Goal: Information Seeking & Learning: Learn about a topic

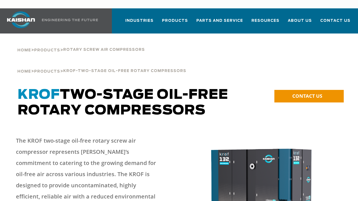
scroll to position [28, 0]
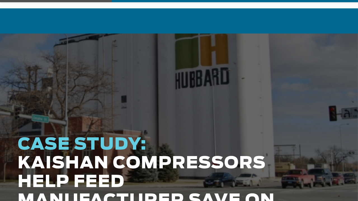
scroll to position [28, 0]
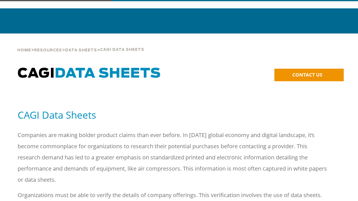
scroll to position [28, 0]
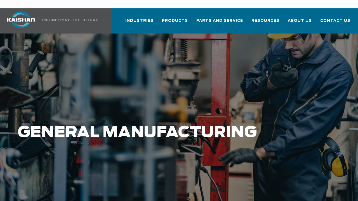
scroll to position [28, 0]
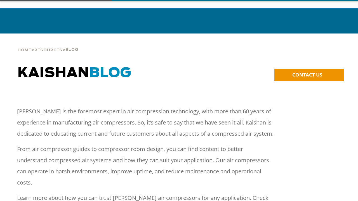
scroll to position [28, 0]
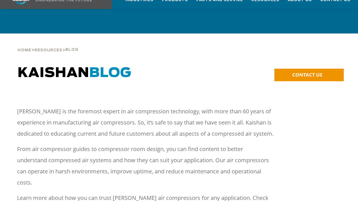
scroll to position [28, 0]
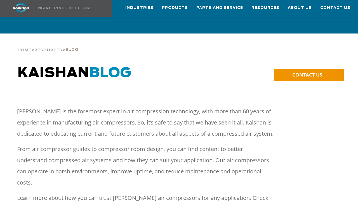
scroll to position [28, 0]
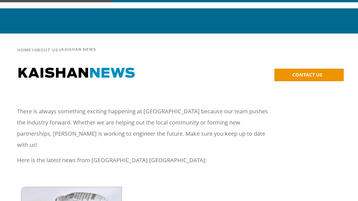
scroll to position [28, 0]
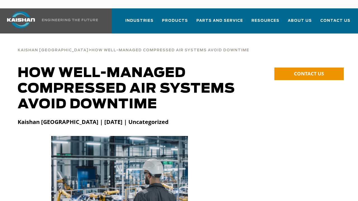
scroll to position [28, 0]
